Goal: Navigation & Orientation: Find specific page/section

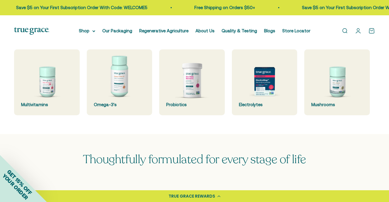
scroll to position [176, 0]
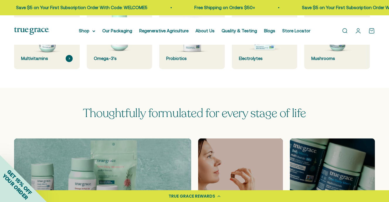
click at [57, 71] on img at bounding box center [47, 36] width 70 height 70
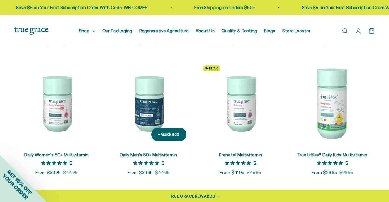
scroll to position [246, 0]
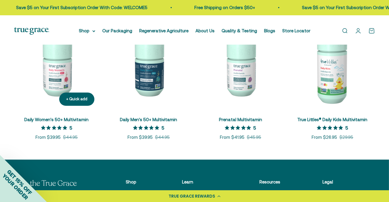
click at [67, 110] on img at bounding box center [56, 67] width 85 height 85
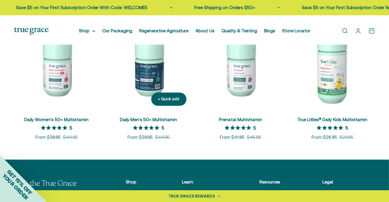
click at [146, 110] on img at bounding box center [148, 67] width 85 height 85
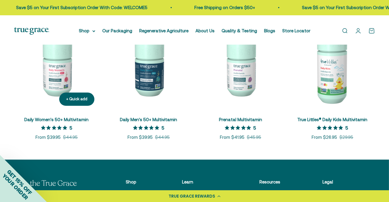
click at [59, 110] on img at bounding box center [56, 67] width 85 height 85
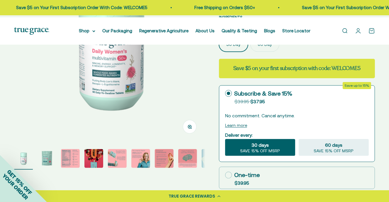
scroll to position [131, 0]
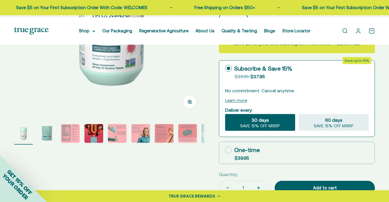
click at [73, 143] on img "Go to item 3" at bounding box center [70, 133] width 19 height 19
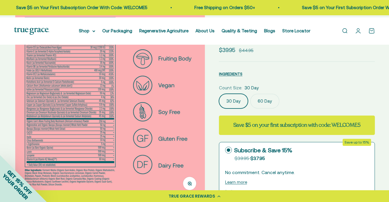
scroll to position [36, 0]
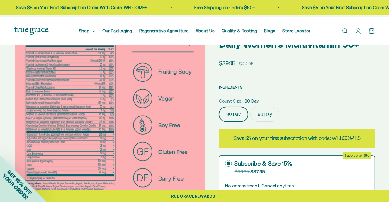
click at [276, 121] on label "60 Day" at bounding box center [265, 114] width 29 height 15
click at [219, 107] on input "60 Day" at bounding box center [219, 107] width 0 height 0
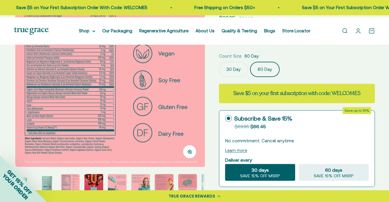
scroll to position [0, 194]
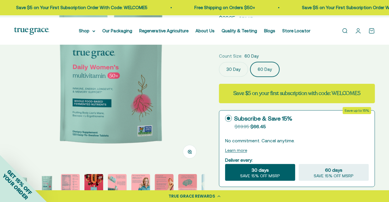
click at [233, 77] on label "30 Day" at bounding box center [233, 69] width 29 height 15
click at [219, 62] on input "30 Day" at bounding box center [219, 62] width 0 height 0
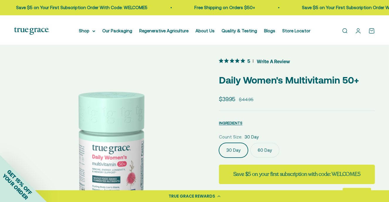
scroll to position [0, 388]
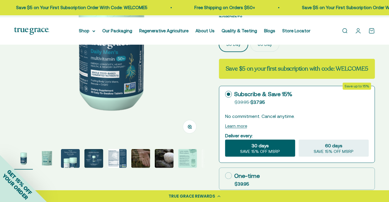
scroll to position [62, 0]
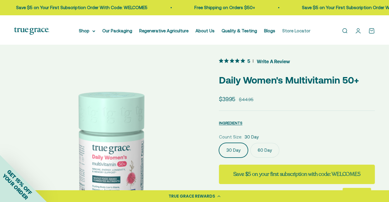
click at [283, 33] on link "Store Locator" at bounding box center [297, 30] width 28 height 5
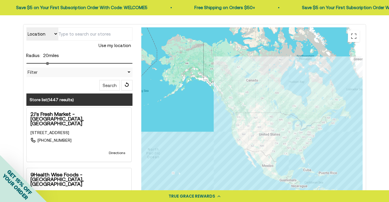
scroll to position [141, 0]
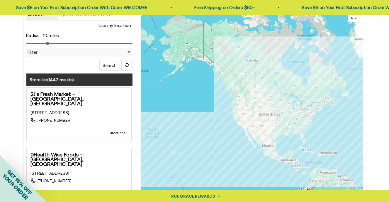
click at [82, 21] on input "text" at bounding box center [95, 13] width 75 height 13
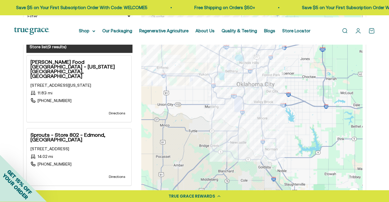
scroll to position [304, 0]
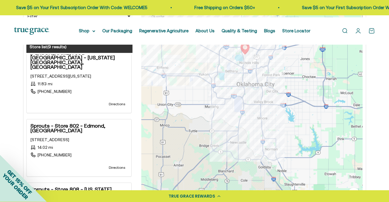
type input "73110"
click at [70, 137] on link "[STREET_ADDRESS]" at bounding box center [50, 139] width 39 height 5
